Goal: Communication & Community: Answer question/provide support

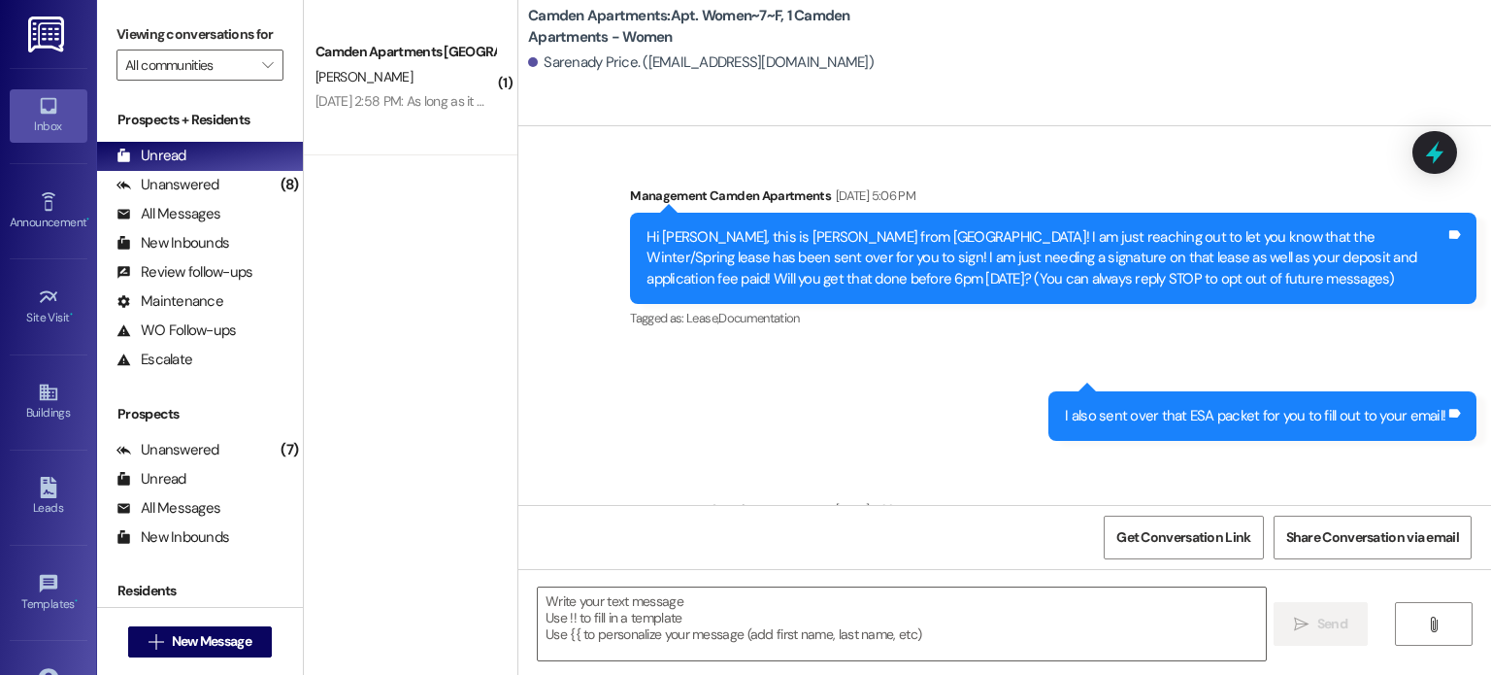
scroll to position [23945, 0]
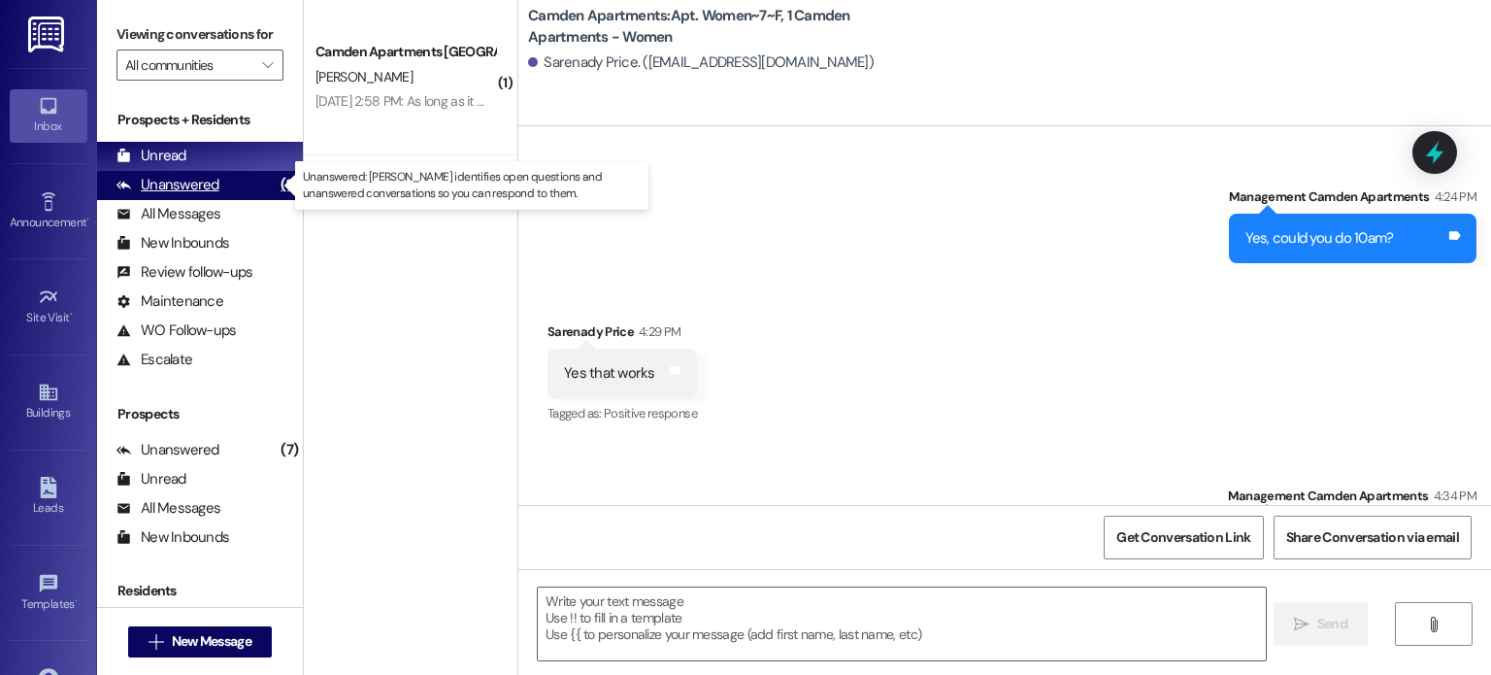
click at [206, 188] on div "Unanswered" at bounding box center [167, 185] width 103 height 20
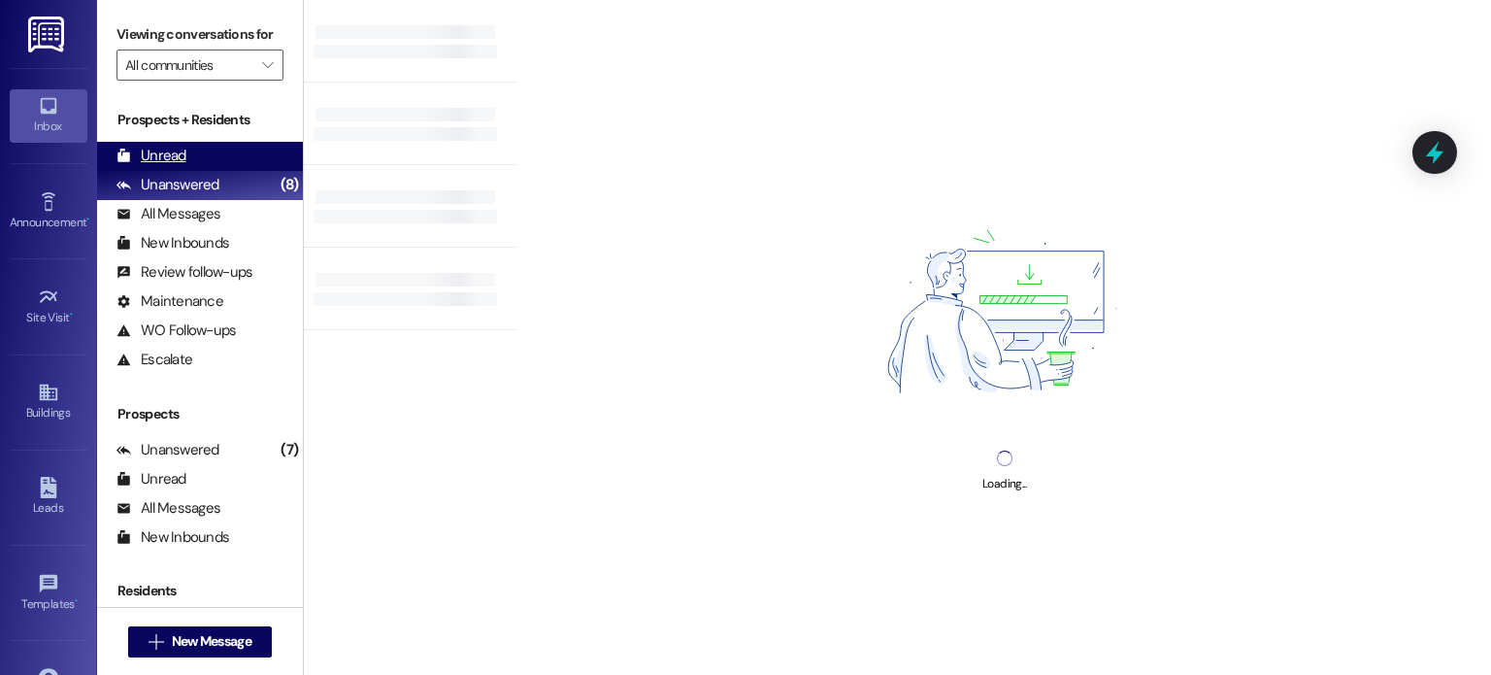
click at [201, 158] on div "Unread (0)" at bounding box center [200, 156] width 206 height 29
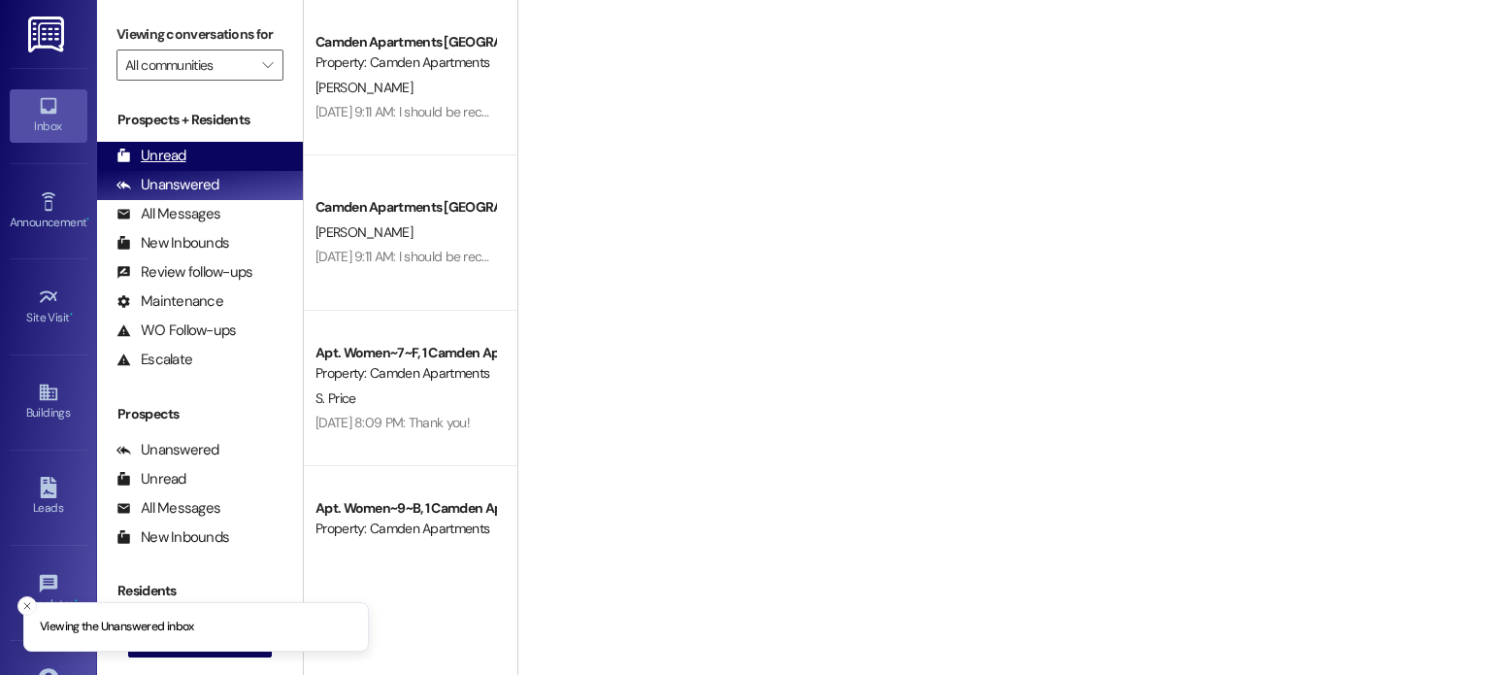
click at [221, 162] on div "Unread (0)" at bounding box center [200, 156] width 206 height 29
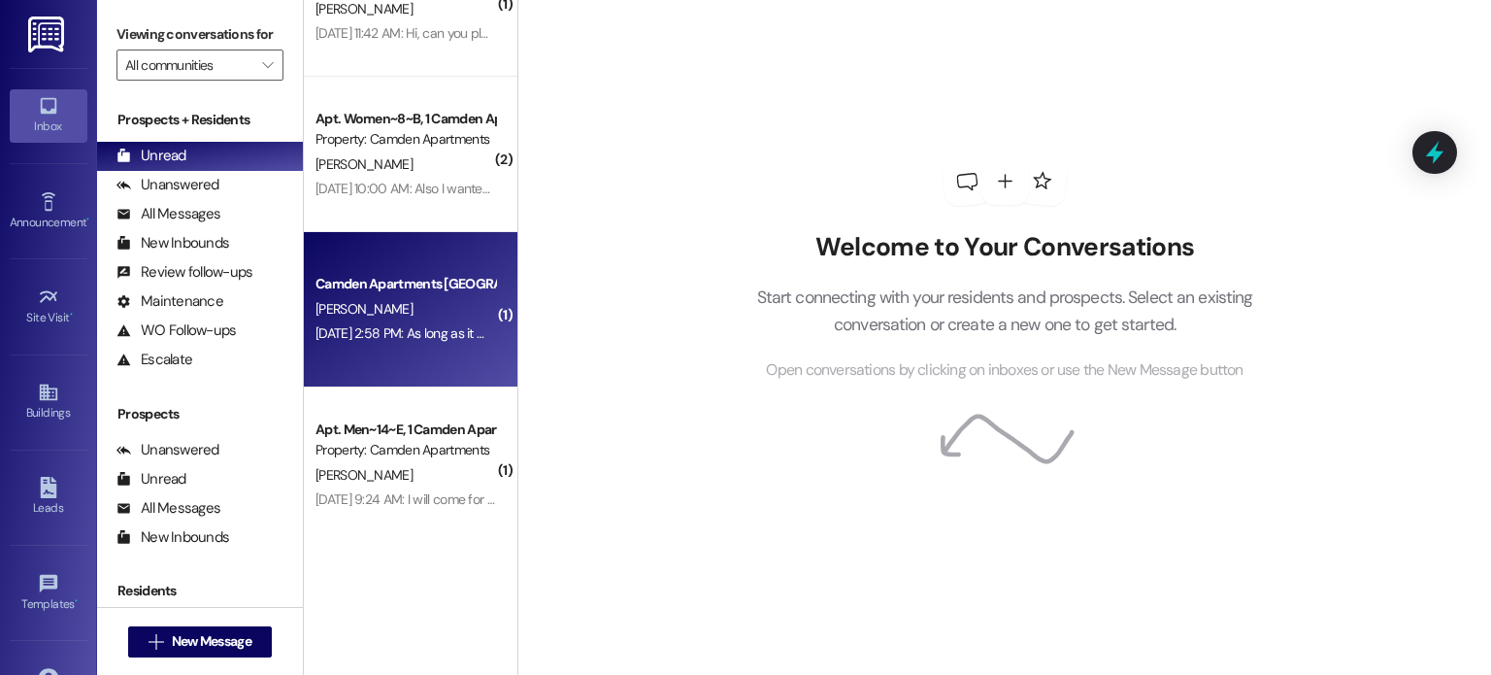
scroll to position [240, 0]
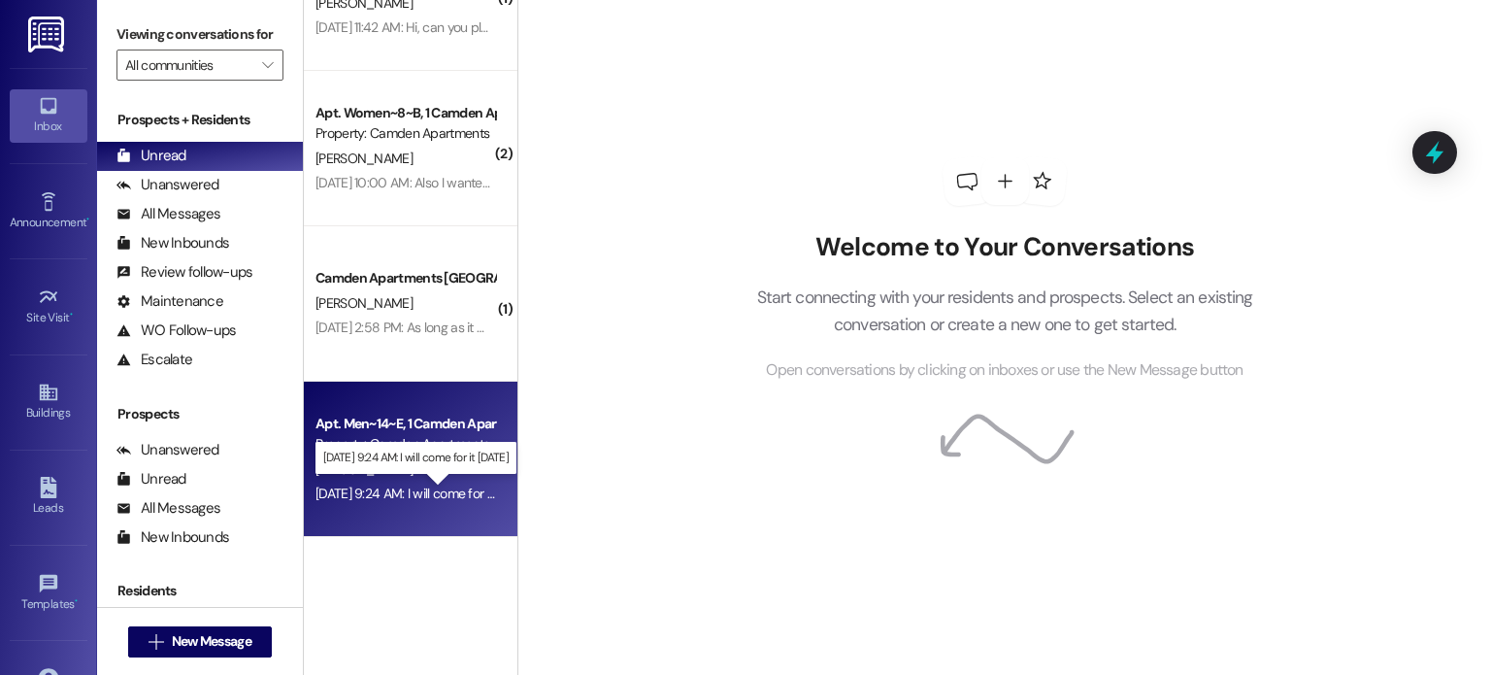
click at [415, 493] on div "[DATE] 9:24 AM: I will come for it [DATE] [DATE] 9:24 AM: I will come for it [D…" at bounding box center [423, 492] width 216 height 17
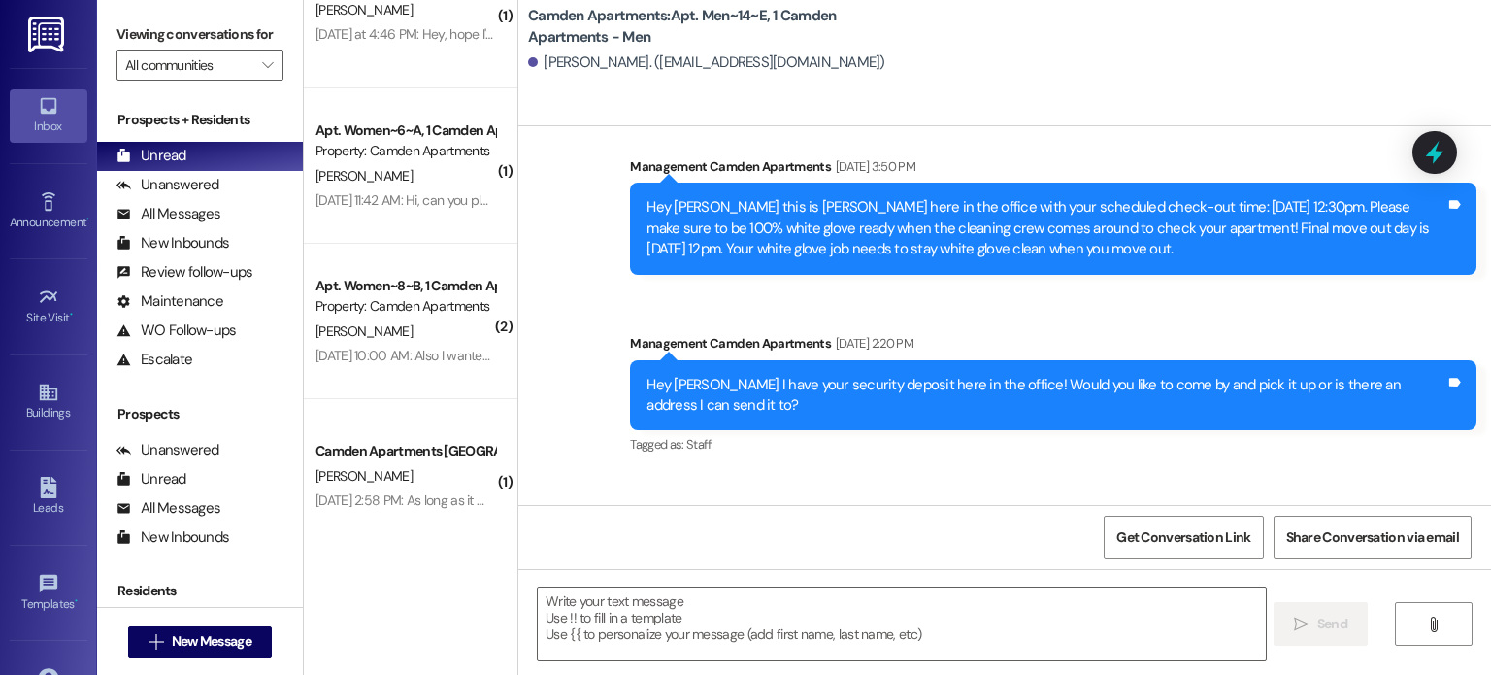
scroll to position [0, 0]
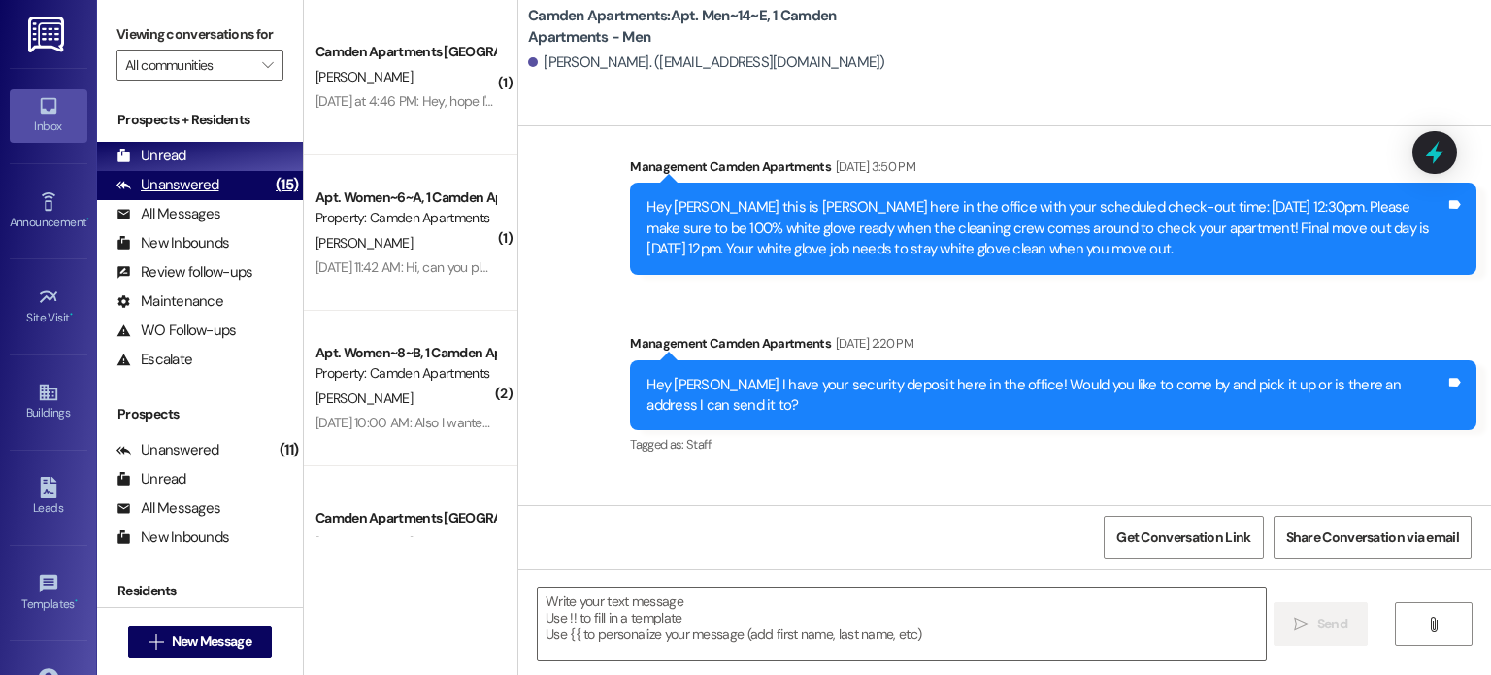
click at [181, 174] on div "Unanswered (15)" at bounding box center [200, 185] width 206 height 29
click at [197, 161] on div "Unread (0)" at bounding box center [200, 156] width 206 height 29
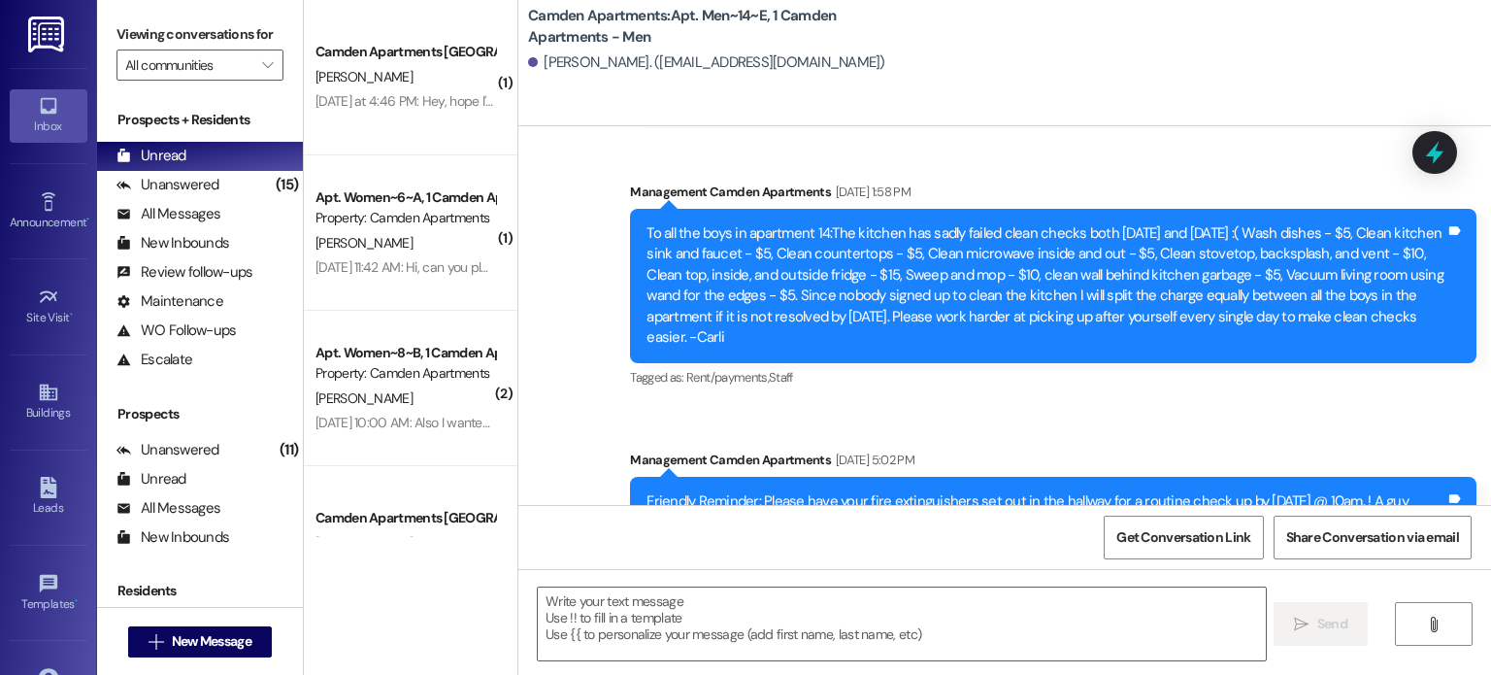
scroll to position [10661, 0]
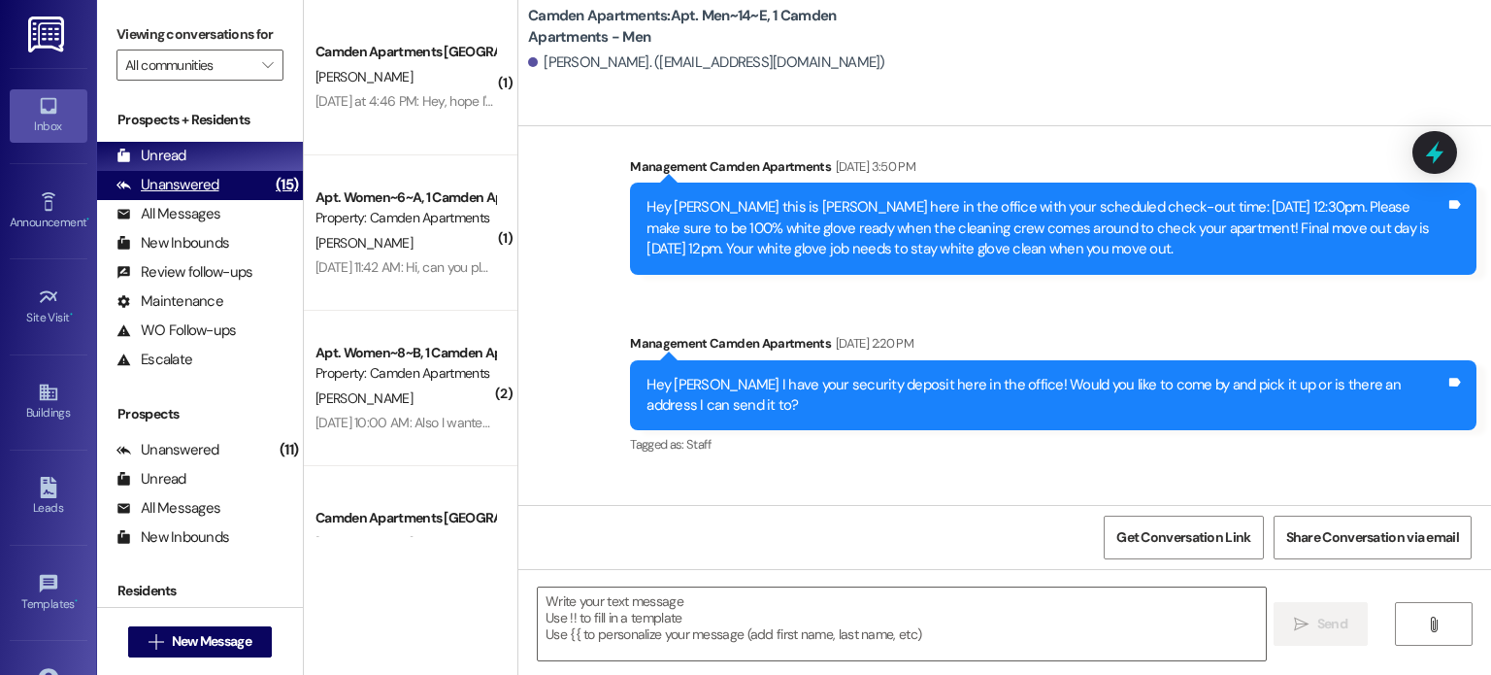
click at [226, 184] on div "Unanswered (15)" at bounding box center [200, 185] width 206 height 29
click at [246, 157] on div "Unread (0)" at bounding box center [200, 156] width 206 height 29
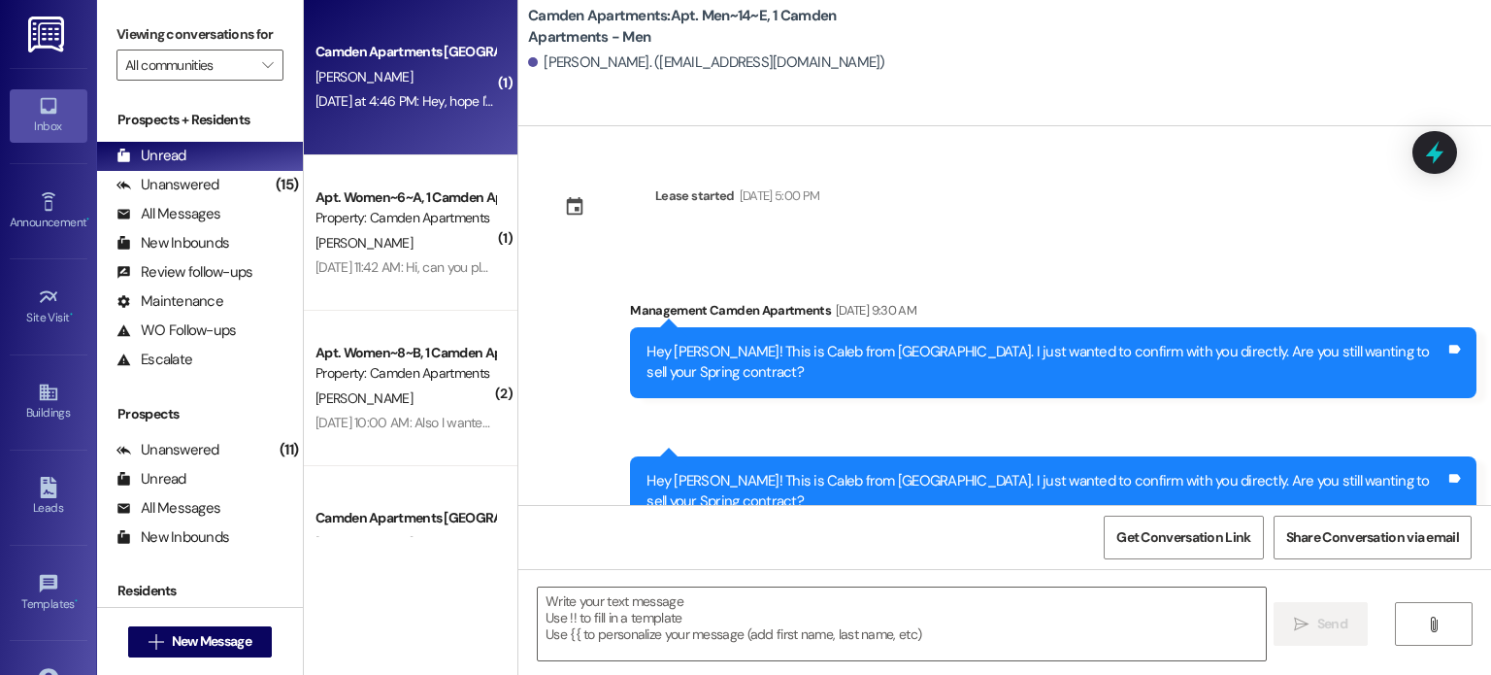
scroll to position [10660, 0]
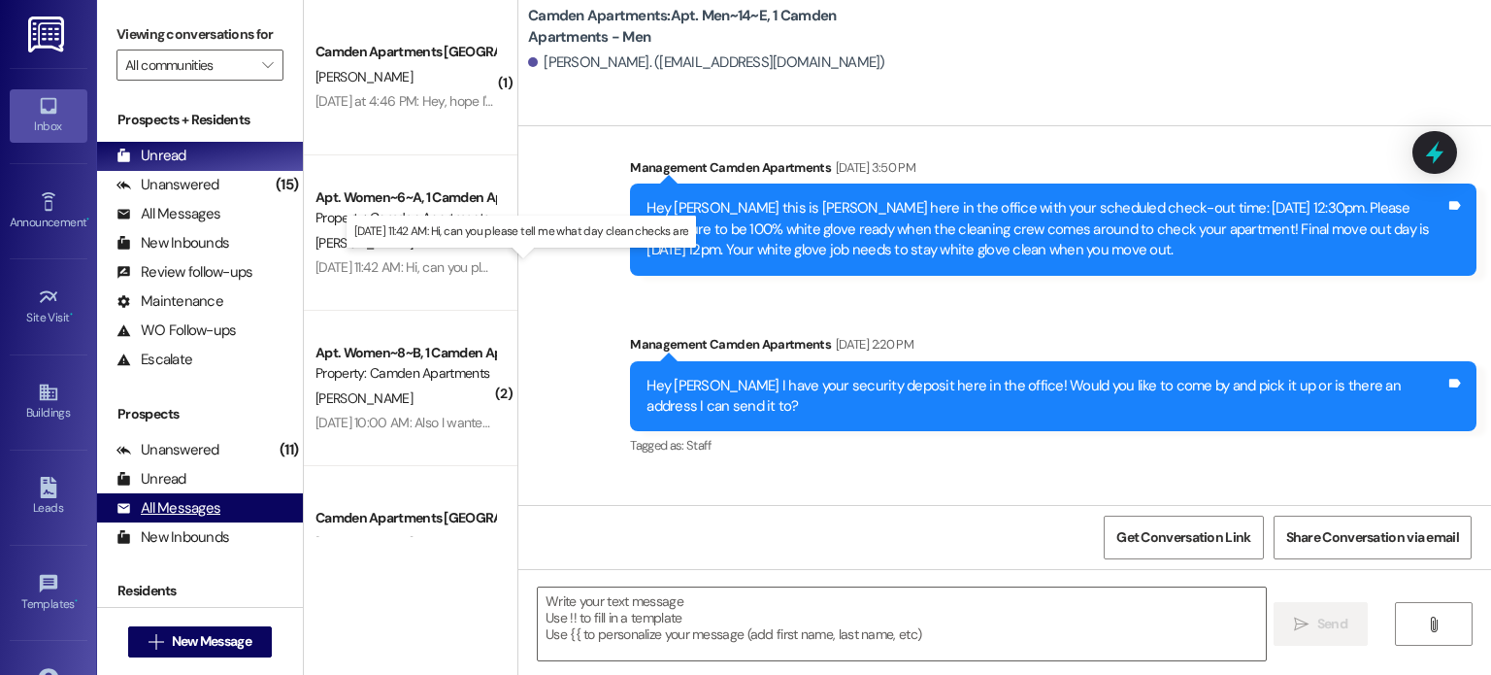
drag, startPoint x: 412, startPoint y: 275, endPoint x: 271, endPoint y: 506, distance: 270.5
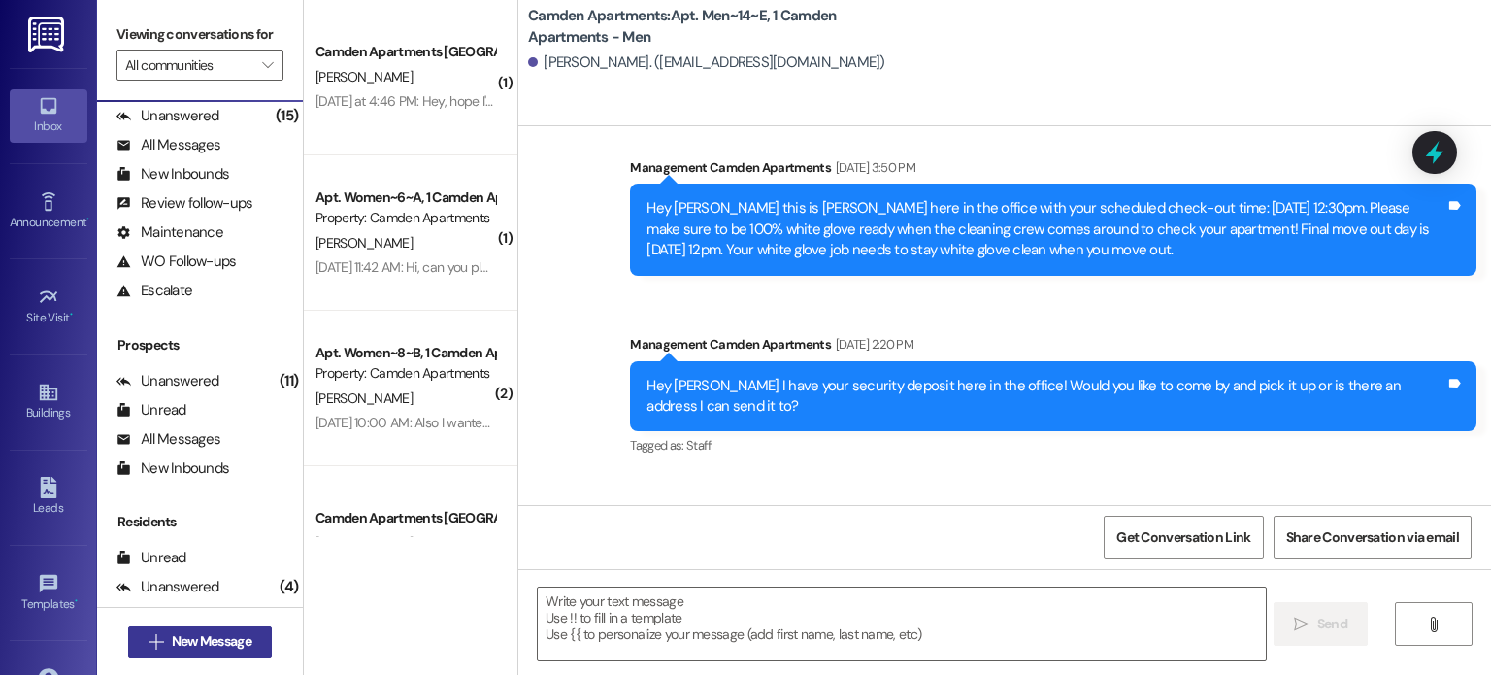
scroll to position [97, 0]
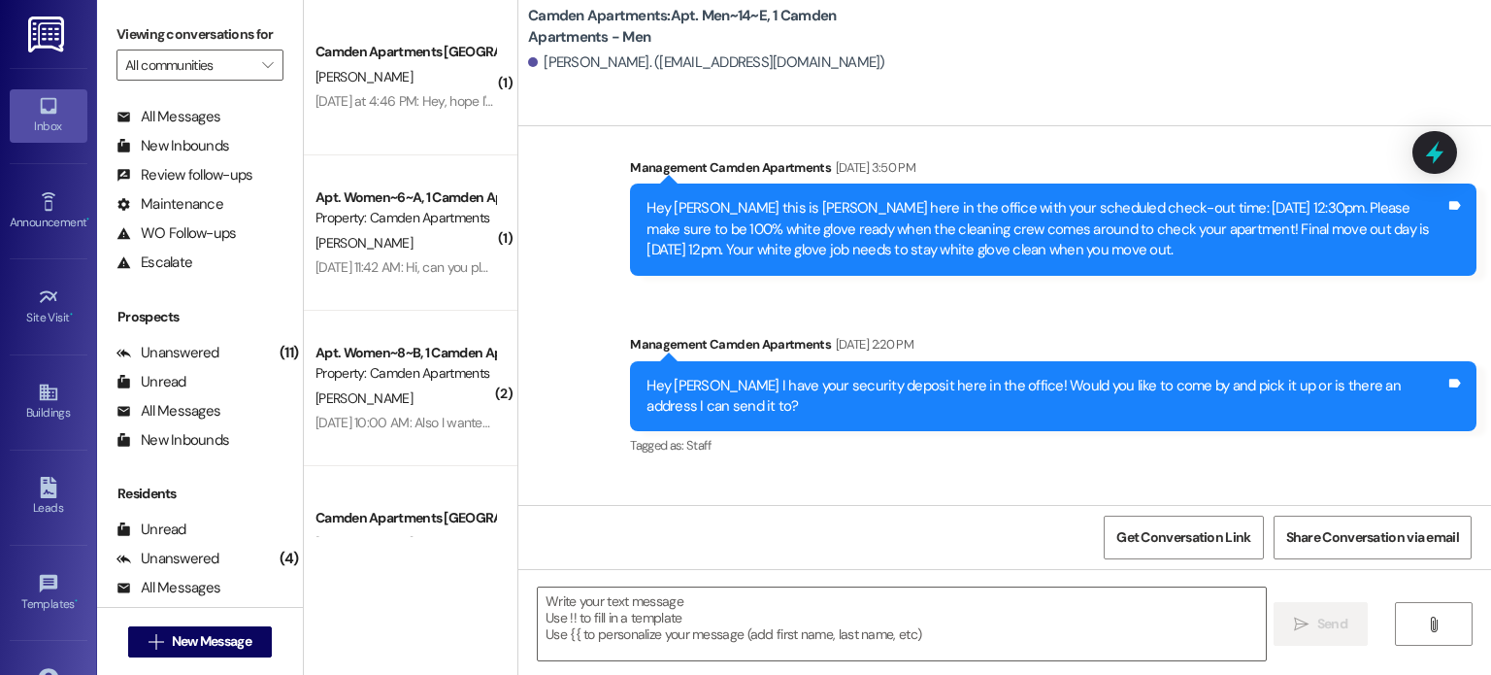
drag, startPoint x: 274, startPoint y: 621, endPoint x: -12, endPoint y: 583, distance: 287.8
